Goal: Connect with others: Connect with others

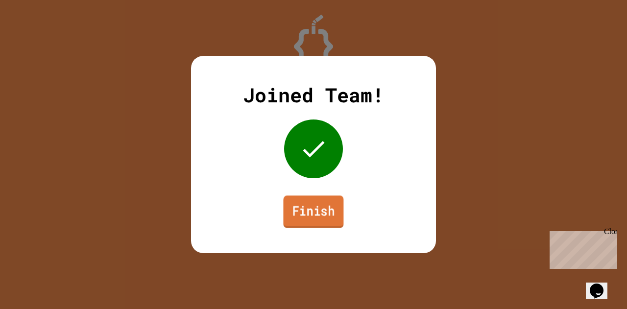
drag, startPoint x: 0, startPoint y: 0, endPoint x: 325, endPoint y: 210, distance: 387.3
click at [325, 210] on link "Finish" at bounding box center [313, 211] width 60 height 32
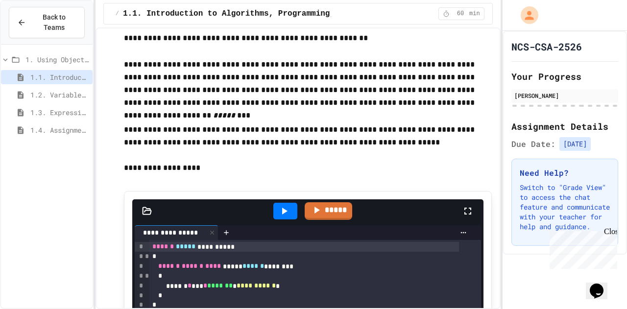
scroll to position [6078, 0]
